Goal: Transaction & Acquisition: Purchase product/service

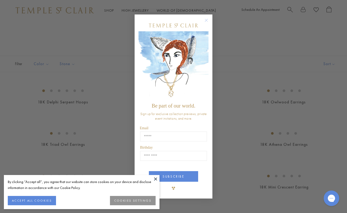
click at [230, 126] on div "Close dialog Be part of our world. Sign up for exclusive collection previews, p…" at bounding box center [173, 106] width 347 height 213
click at [97, 134] on div "Close dialog Be part of our world. Sign up for exclusive collection previews, p…" at bounding box center [173, 106] width 347 height 213
click at [50, 200] on button "ACCEPT ALL COOKIES" at bounding box center [32, 200] width 48 height 9
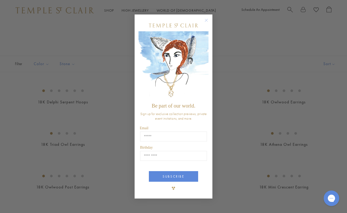
click at [50, 200] on div "Close dialog Be part of our world. Sign up for exclusive collection previews, p…" at bounding box center [173, 106] width 347 height 213
click at [206, 19] on circle "Close dialog" at bounding box center [206, 20] width 6 height 6
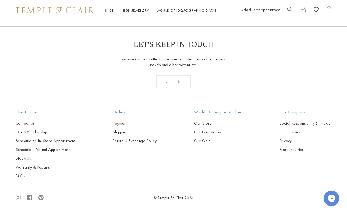
scroll to position [2070, 0]
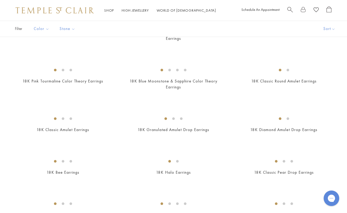
scroll to position [247, 0]
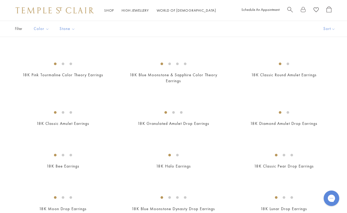
click at [0, 0] on img at bounding box center [0, 0] width 0 height 0
